Goal: Navigation & Orientation: Find specific page/section

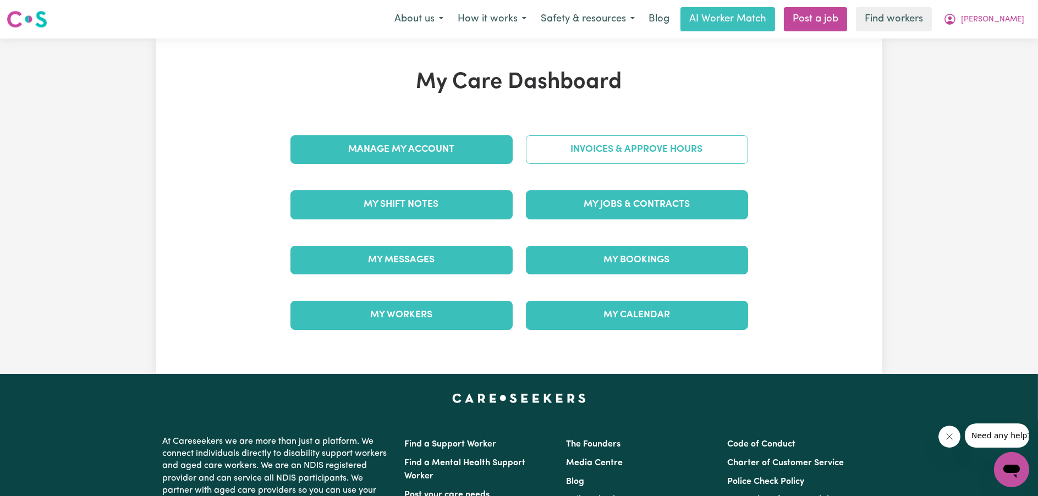
click at [545, 146] on link "Invoices & Approve Hours" at bounding box center [637, 149] width 222 height 29
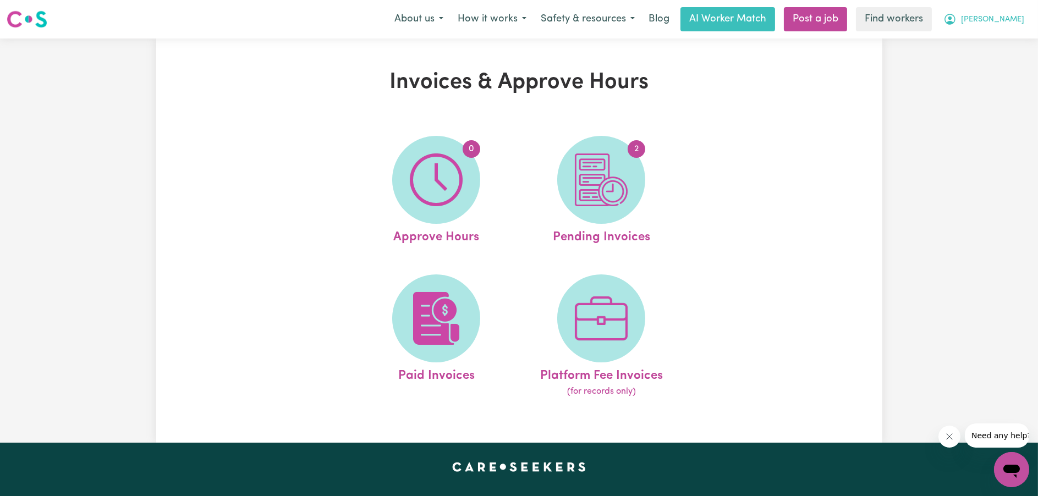
click at [952, 17] on icon "My Account" at bounding box center [949, 19] width 3 height 4
click at [981, 33] on link "My Dashboard" at bounding box center [987, 42] width 87 height 21
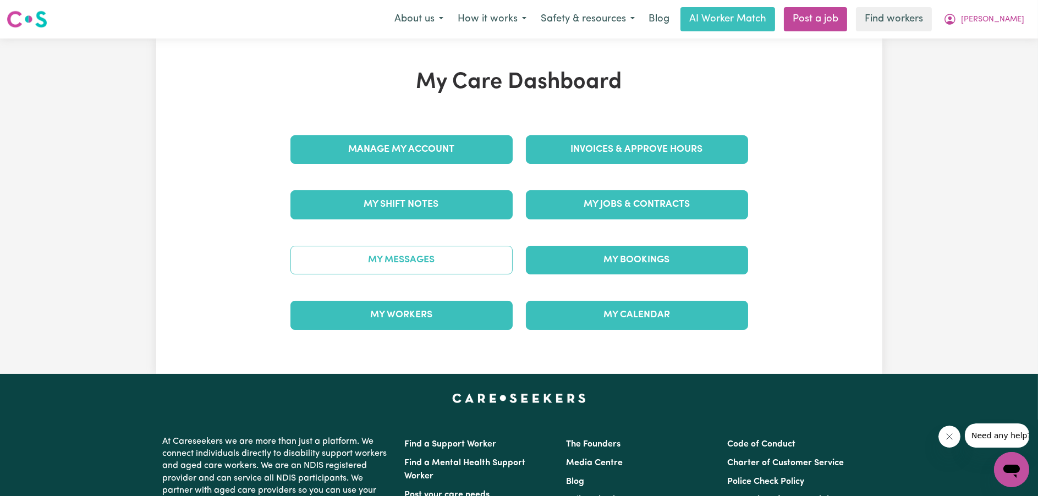
click at [374, 251] on link "My Messages" at bounding box center [401, 260] width 222 height 29
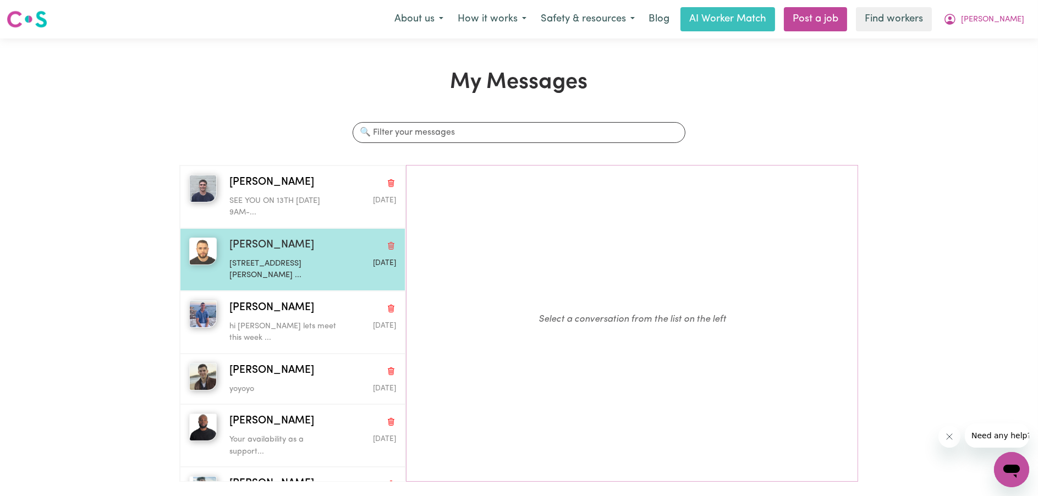
click at [289, 274] on p "[STREET_ADDRESS][PERSON_NAME] ..." at bounding box center [284, 270] width 111 height 24
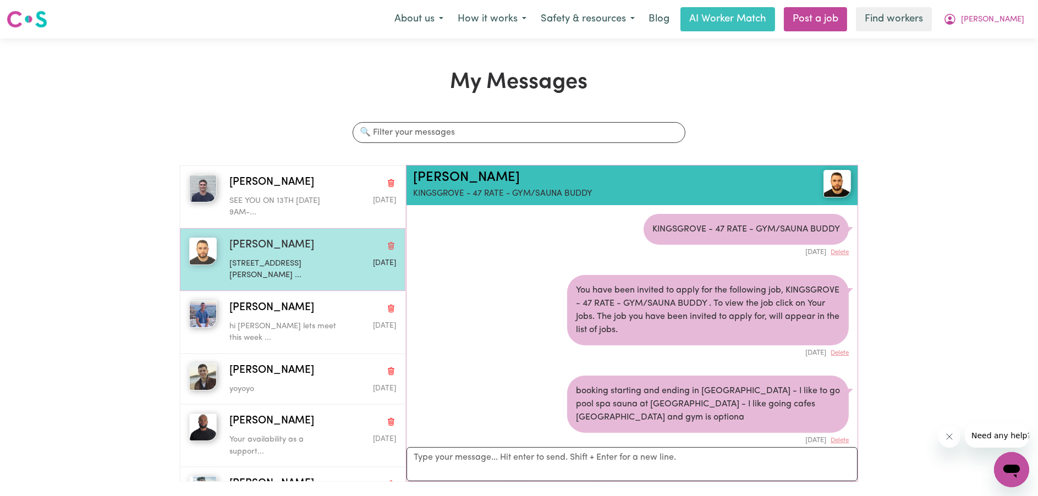
scroll to position [1918, 0]
